Goal: Task Accomplishment & Management: Use online tool/utility

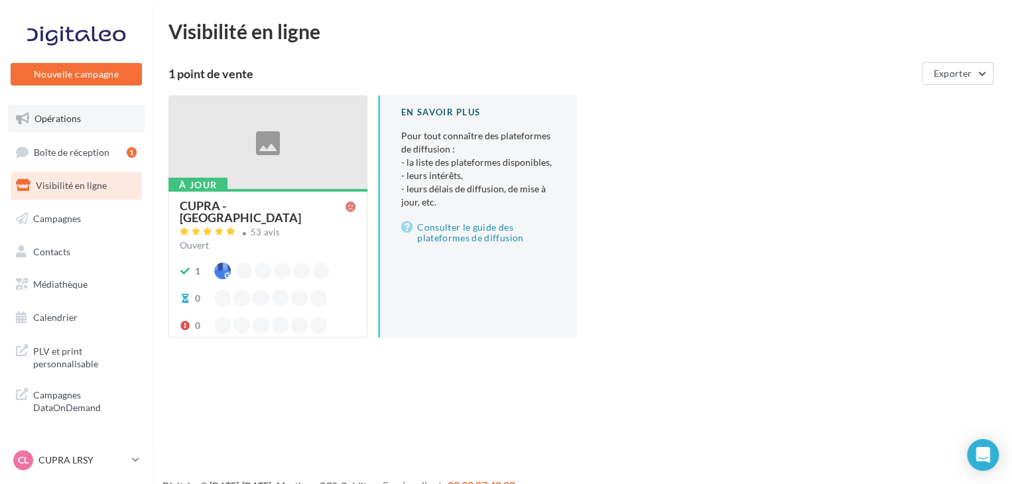
click at [72, 119] on span "Opérations" at bounding box center [57, 118] width 46 height 11
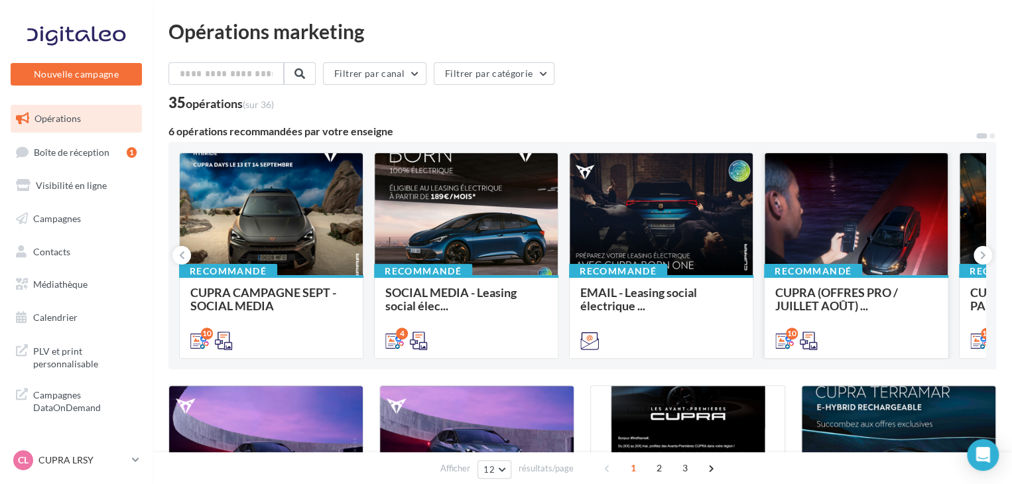
click at [894, 314] on div "CUPRA (OFFRES PRO / JUILLET AOÛT) ..." at bounding box center [856, 316] width 162 height 60
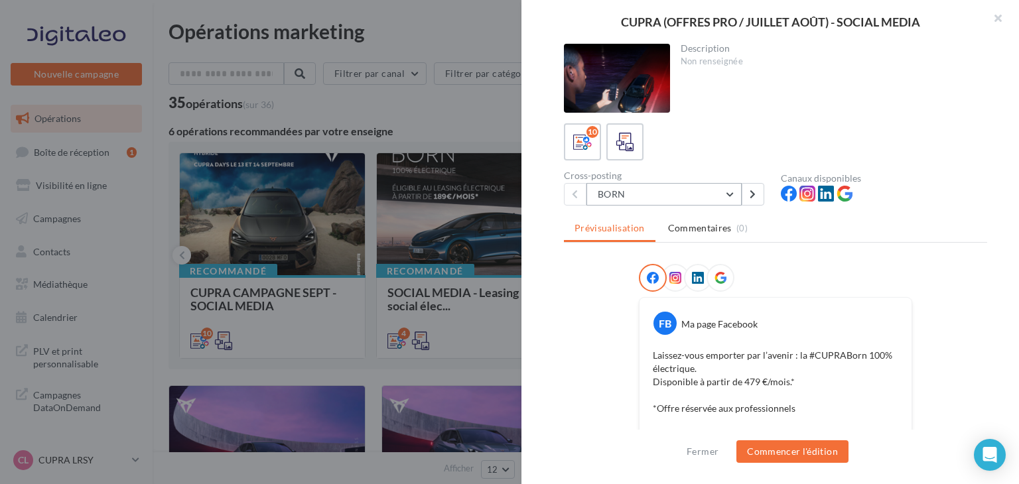
click at [624, 189] on button "BORN" at bounding box center [663, 194] width 155 height 23
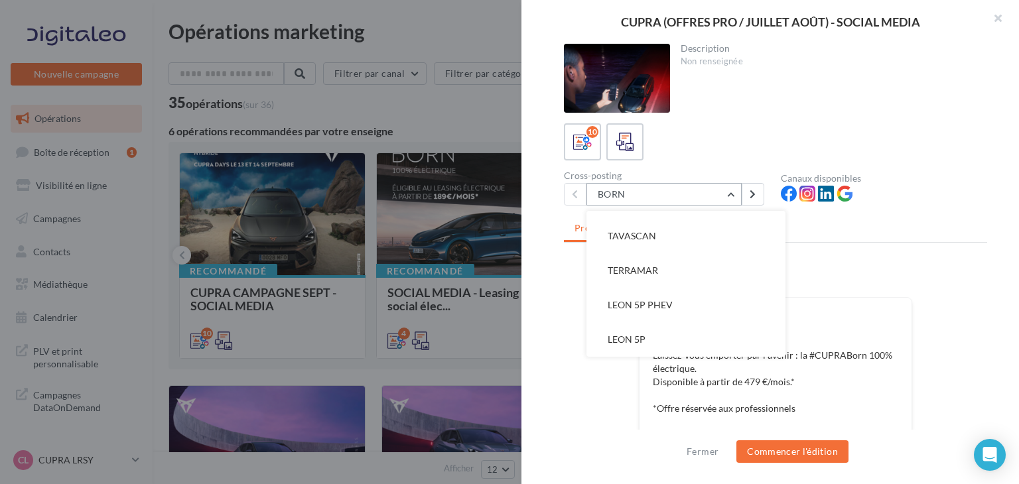
scroll to position [133, 0]
click at [665, 267] on span "LEON SP PHEV" at bounding box center [640, 267] width 64 height 11
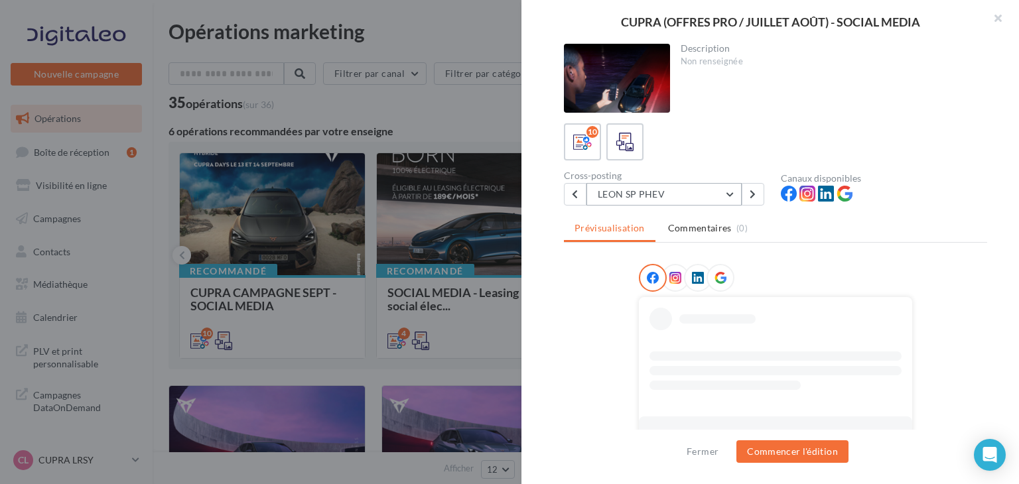
click at [684, 189] on button "LEON SP PHEV" at bounding box center [663, 194] width 155 height 23
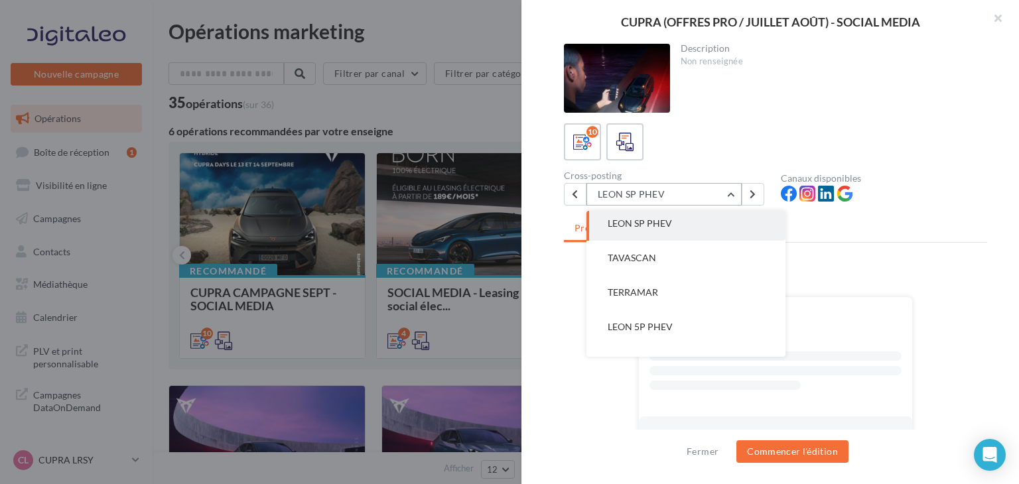
scroll to position [199, 0]
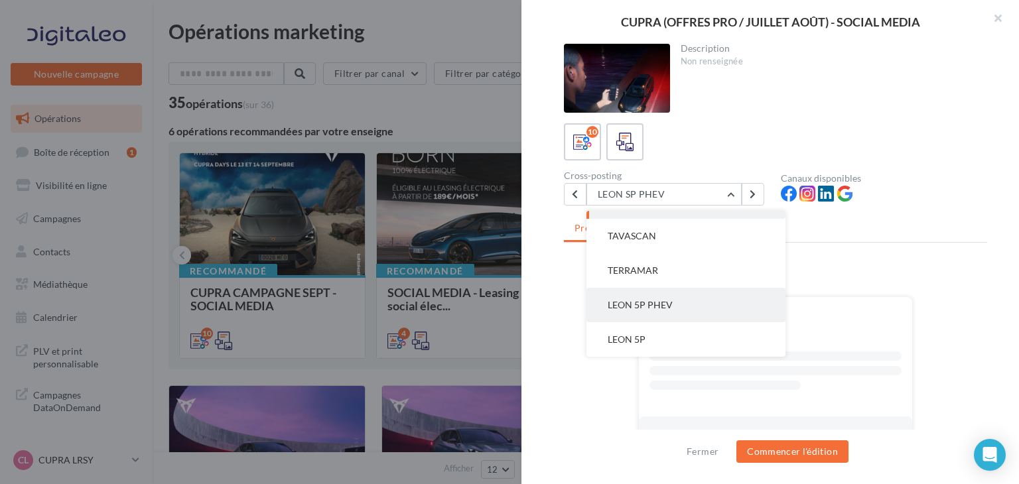
click at [654, 319] on button "LEON 5P PHEV" at bounding box center [685, 305] width 199 height 34
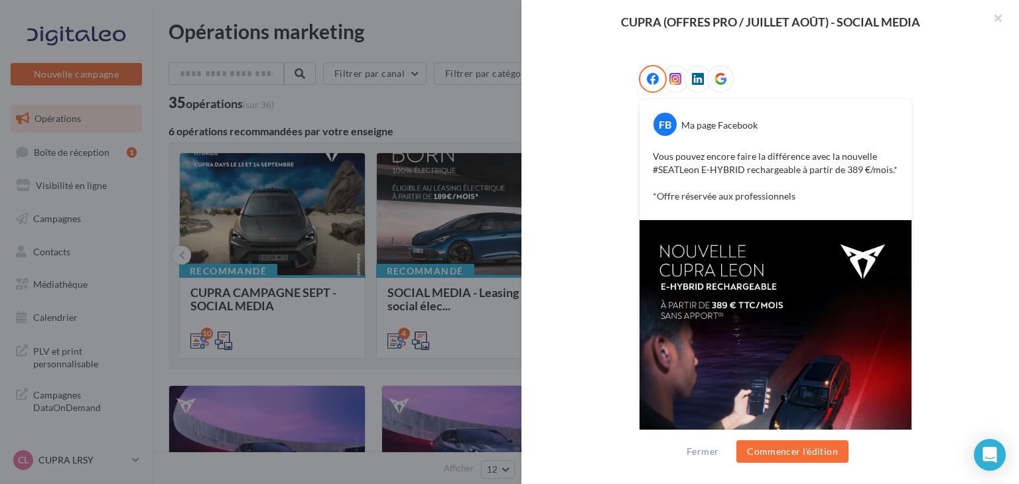
drag, startPoint x: 788, startPoint y: 188, endPoint x: 798, endPoint y: 192, distance: 10.7
click at [789, 190] on p "Vous pouvez encore faire la différence avec la nouvelle #SEATLeon E-HYBRID rech…" at bounding box center [775, 176] width 245 height 53
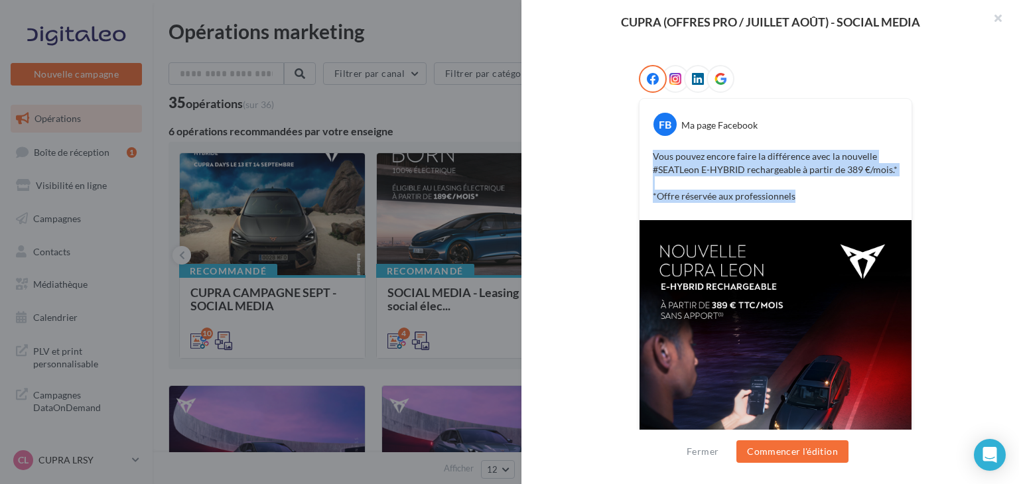
copy p "Vous pouvez encore faire la différence avec la nouvelle #SEATLeon E-HYBRID rech…"
drag, startPoint x: 805, startPoint y: 198, endPoint x: 646, endPoint y: 152, distance: 165.6
click at [646, 152] on div "Vous pouvez encore faire la différence avec la nouvelle #SEATLeon E-HYBRID rech…" at bounding box center [775, 177] width 265 height 60
